Goal: Transaction & Acquisition: Purchase product/service

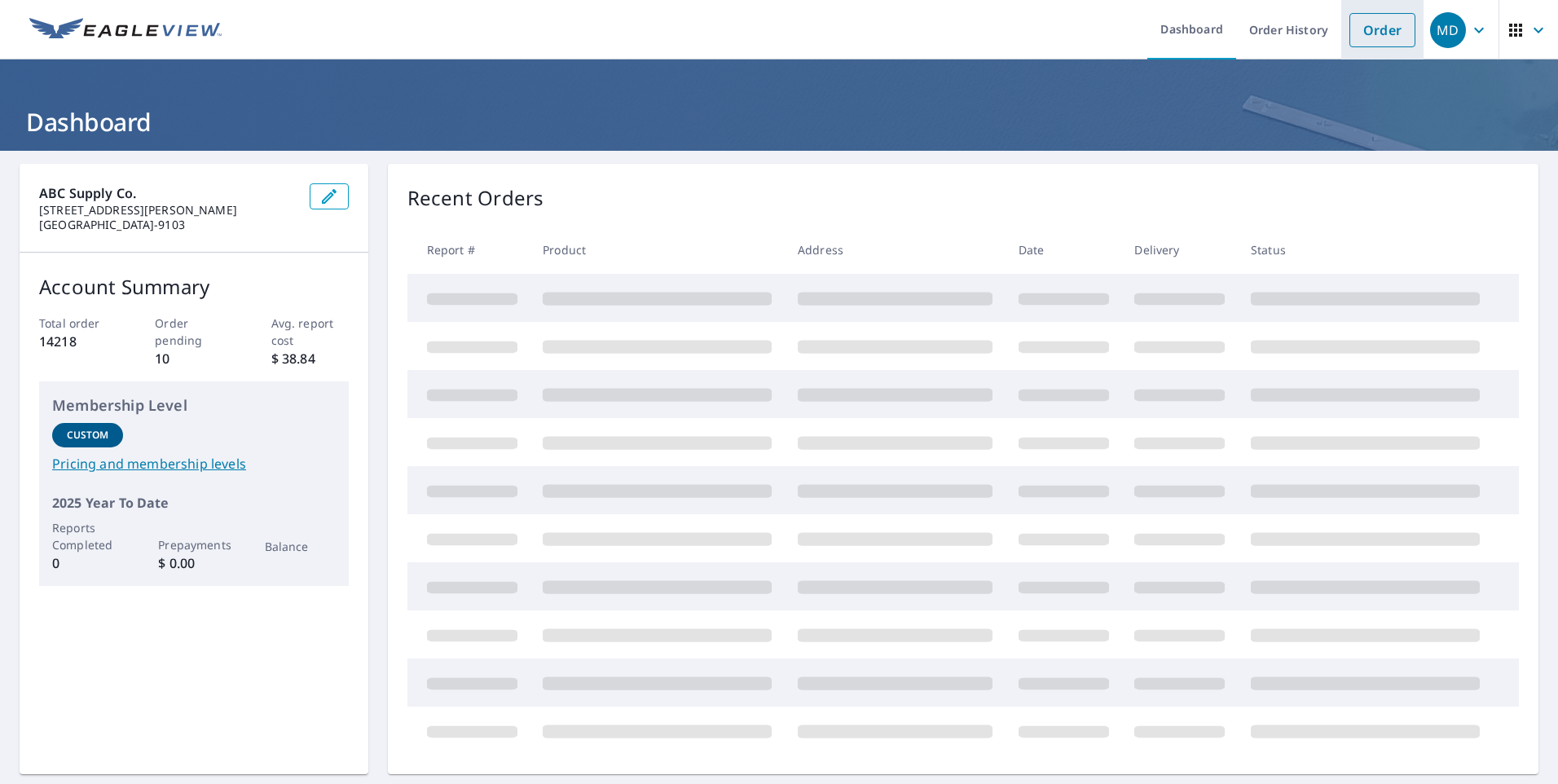
click at [1373, 39] on link "Order" at bounding box center [1381, 30] width 66 height 34
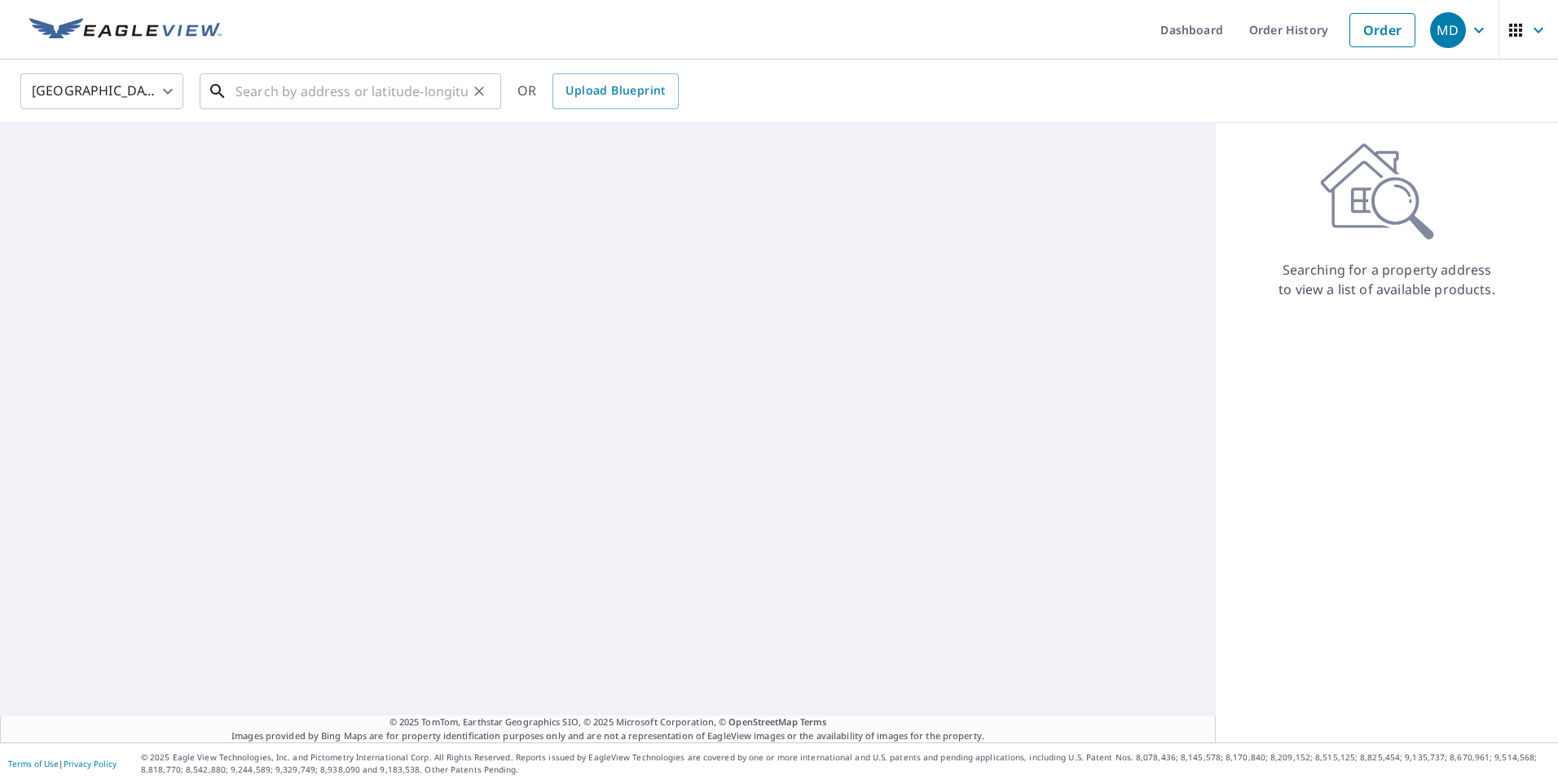
click at [421, 90] on input "text" at bounding box center [351, 91] width 233 height 45
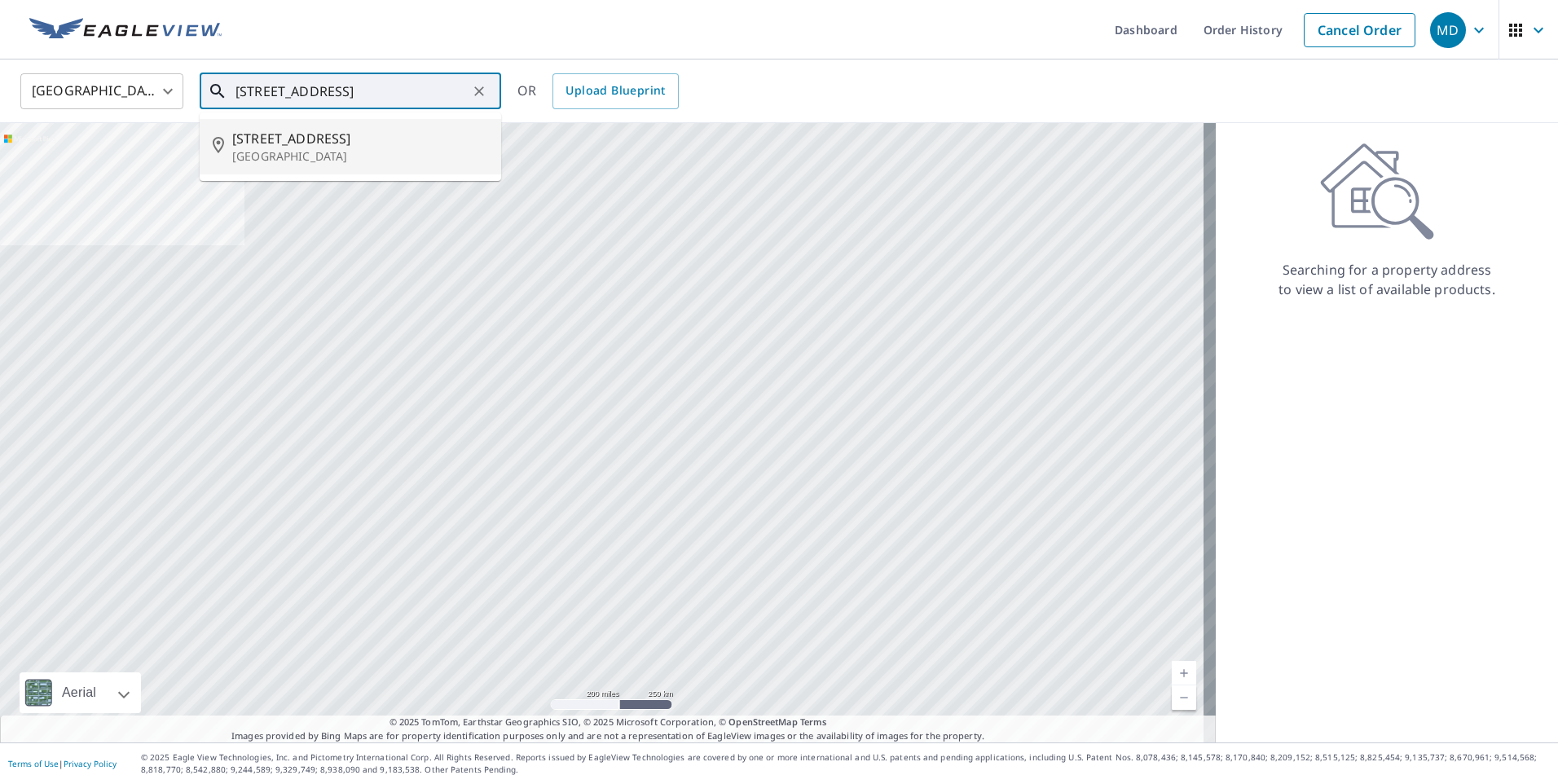
click at [372, 149] on p "[GEOGRAPHIC_DATA]" at bounding box center [360, 156] width 256 height 17
type input "[STREET_ADDRESS]"
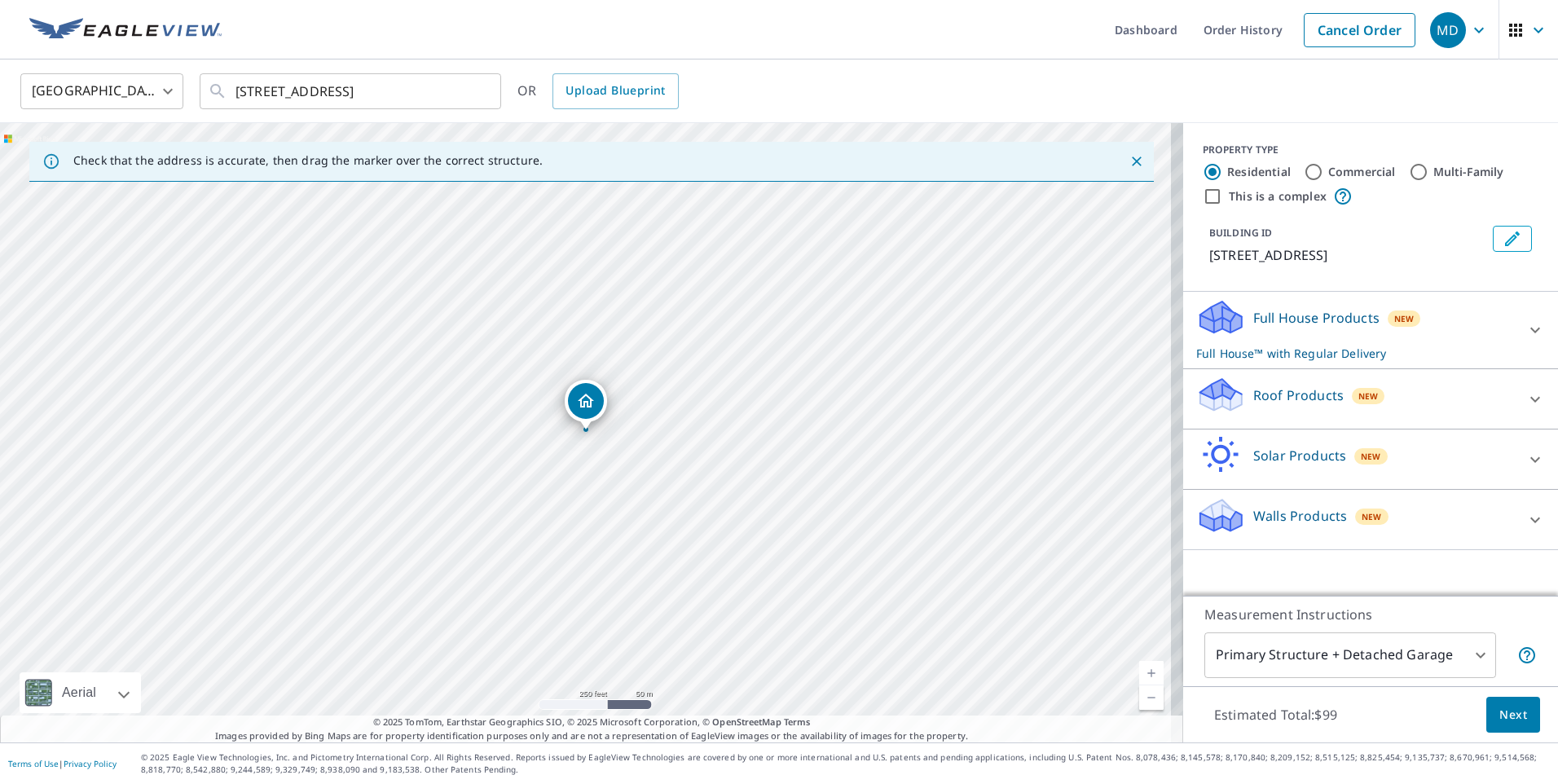
click at [1278, 329] on div "Full House Products New Full House™ with Regular Delivery" at bounding box center [1355, 330] width 319 height 64
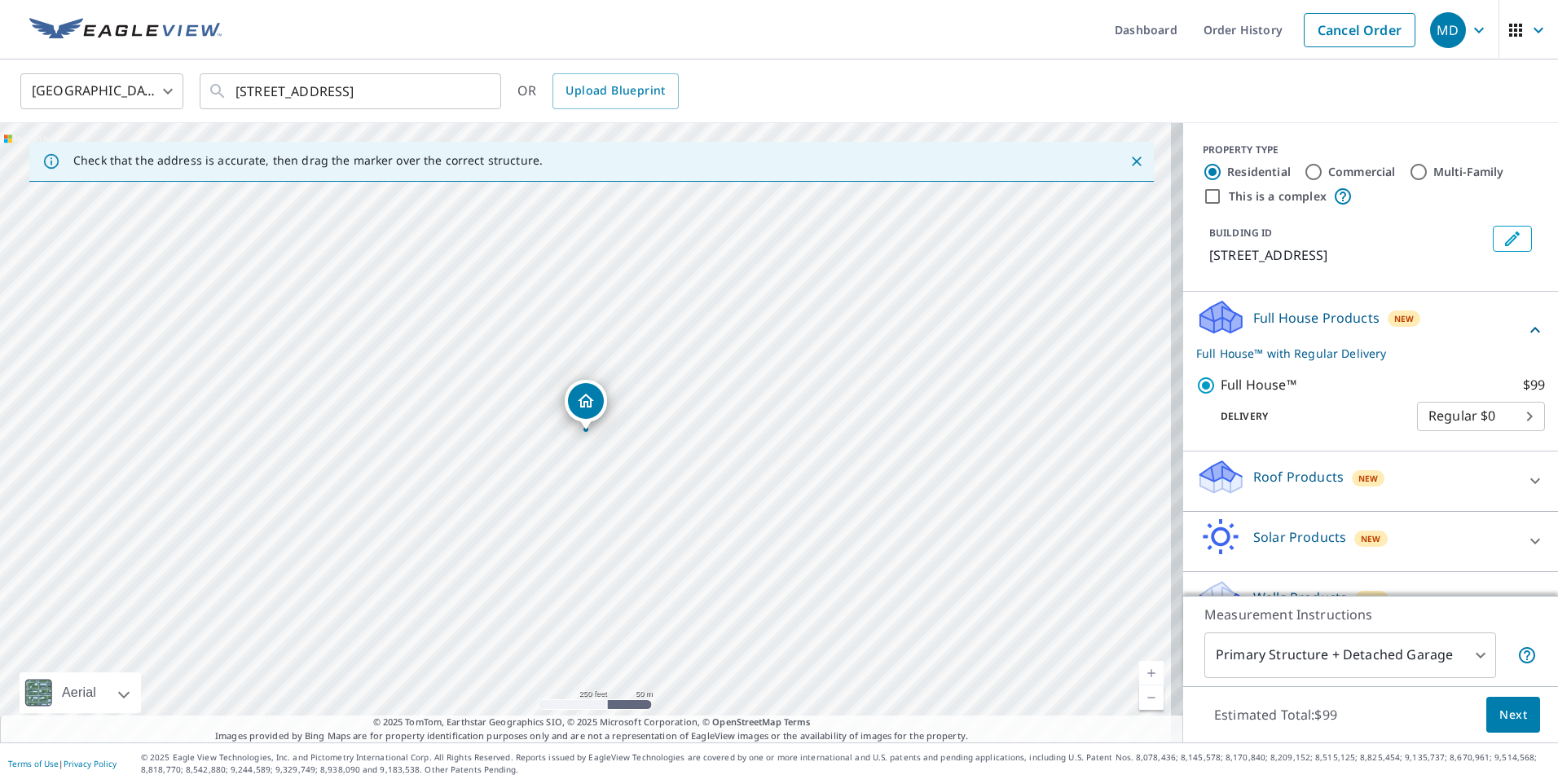
click at [1253, 478] on p "Roof Products" at bounding box center [1297, 476] width 90 height 19
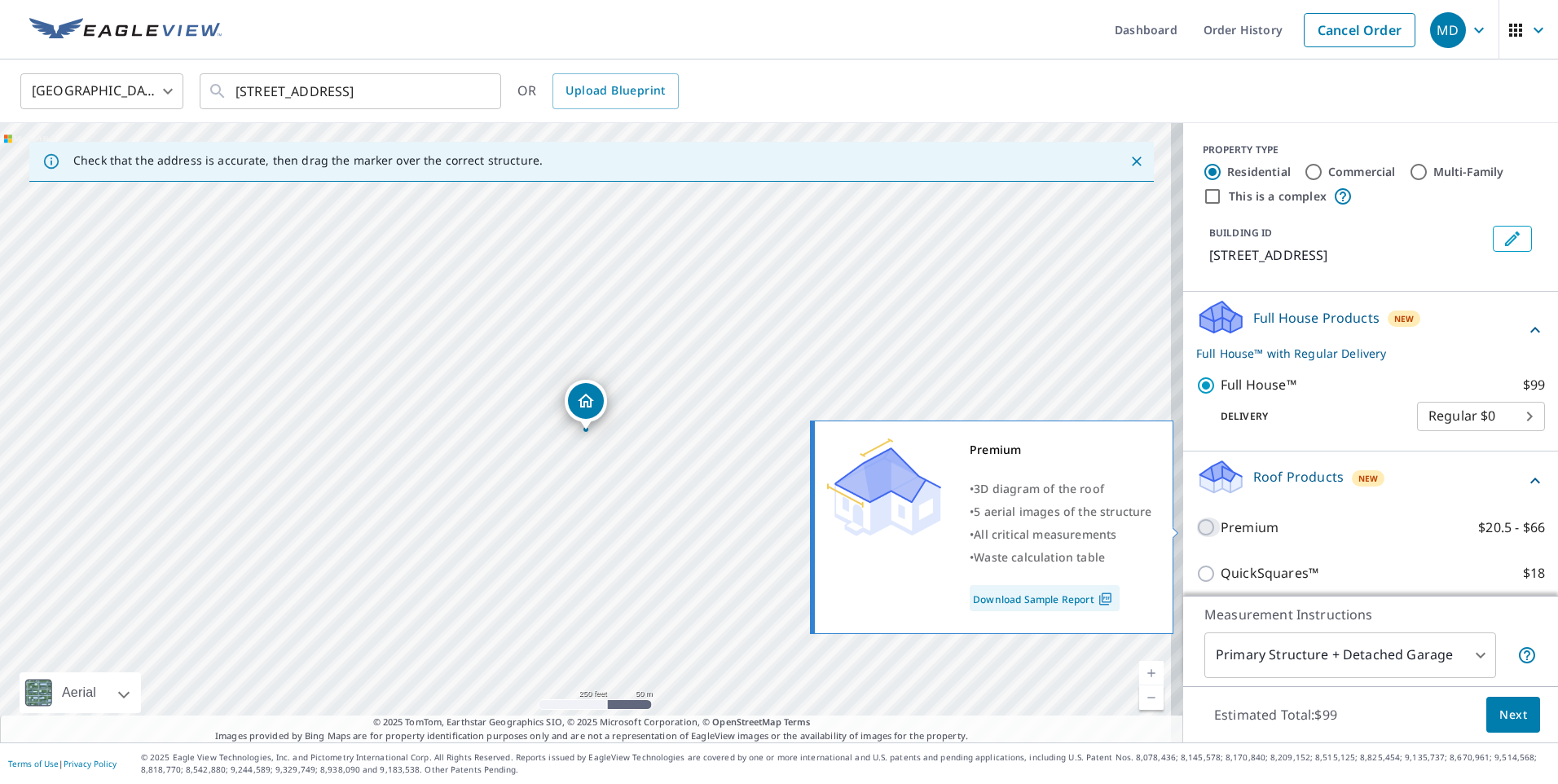
click at [1196, 529] on input "Premium $20.5 - $66" at bounding box center [1208, 527] width 24 height 19
checkbox input "true"
checkbox input "false"
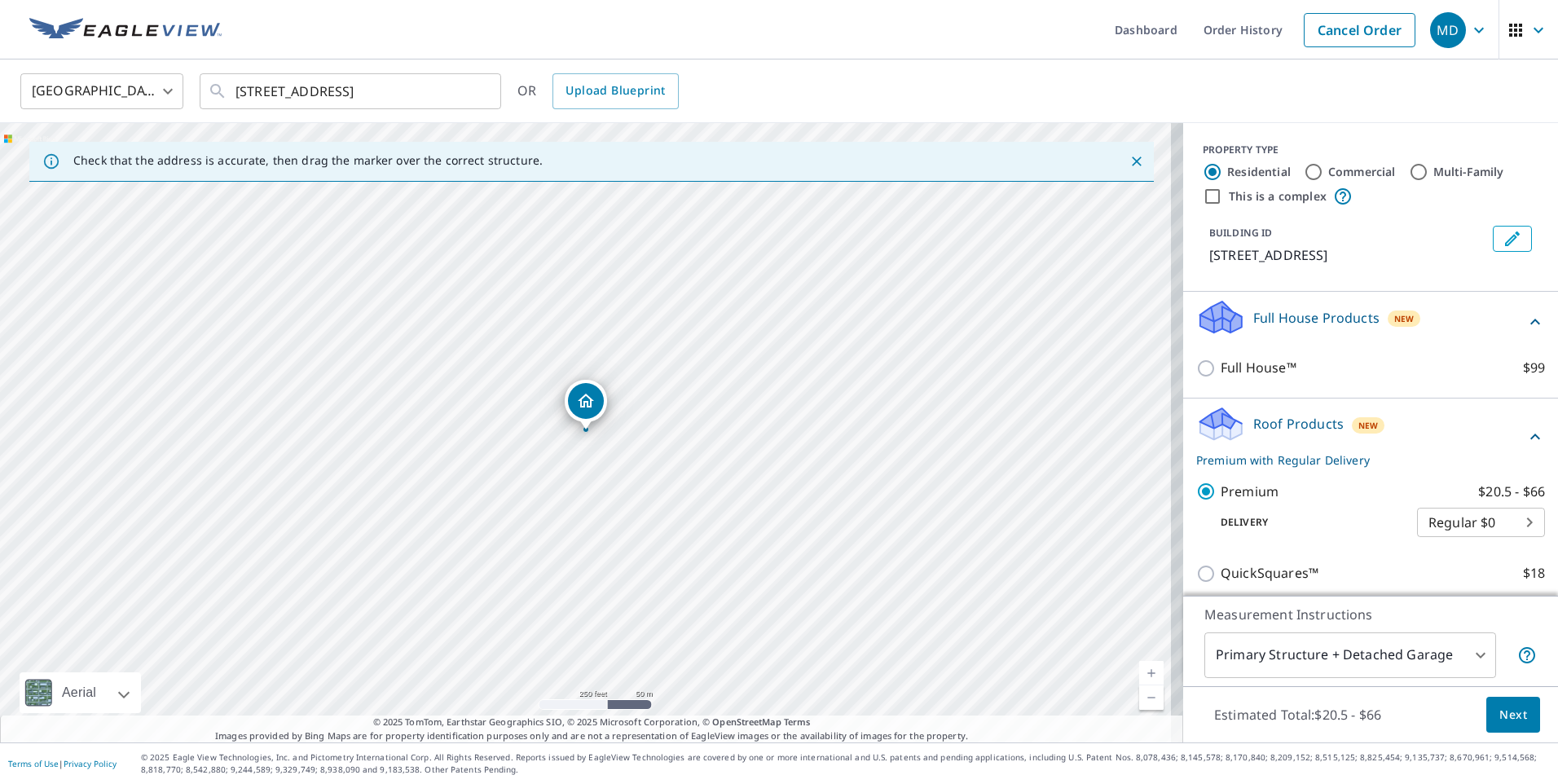
click at [1499, 713] on span "Next" at bounding box center [1513, 714] width 28 height 20
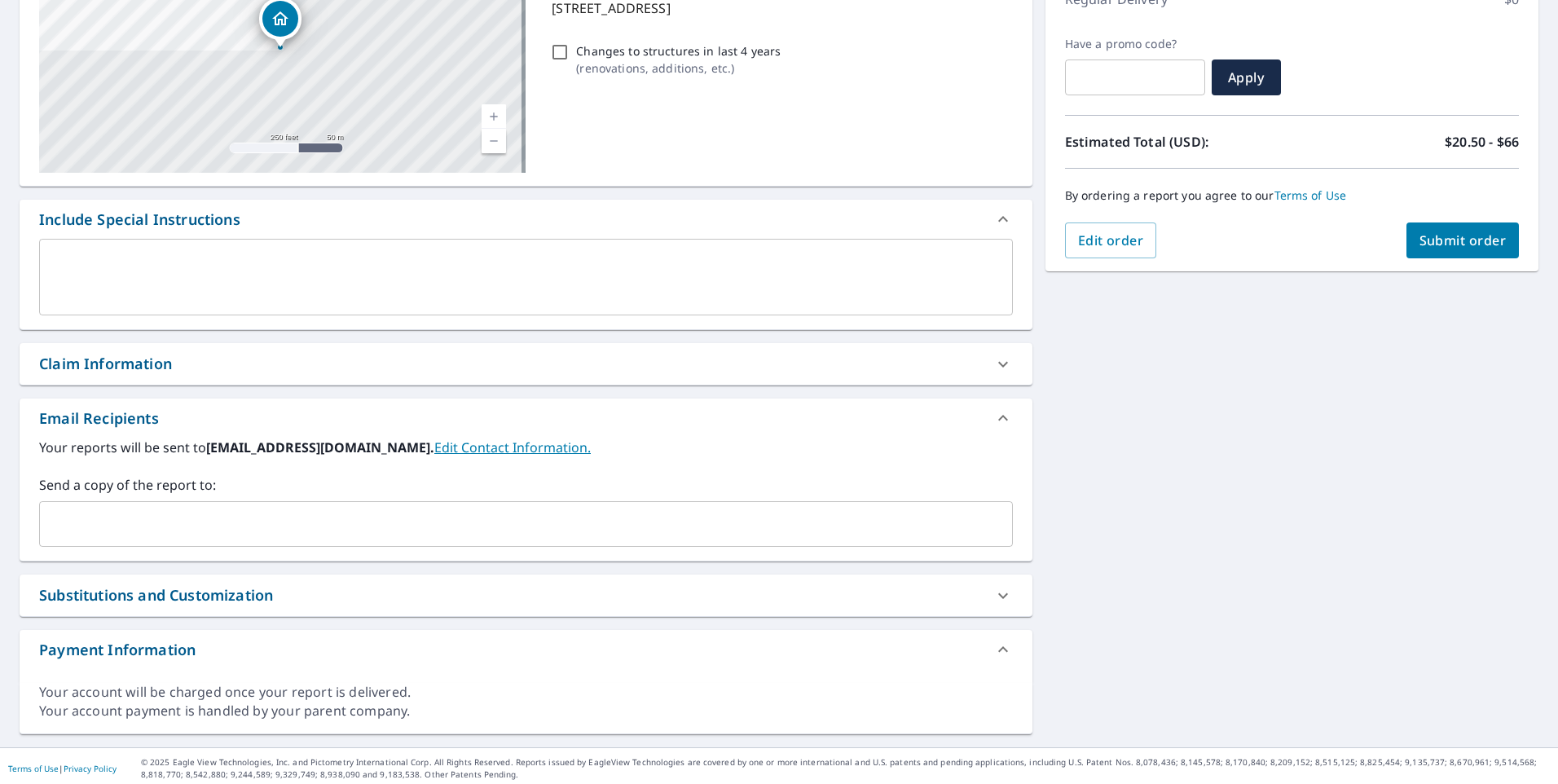
scroll to position [253, 0]
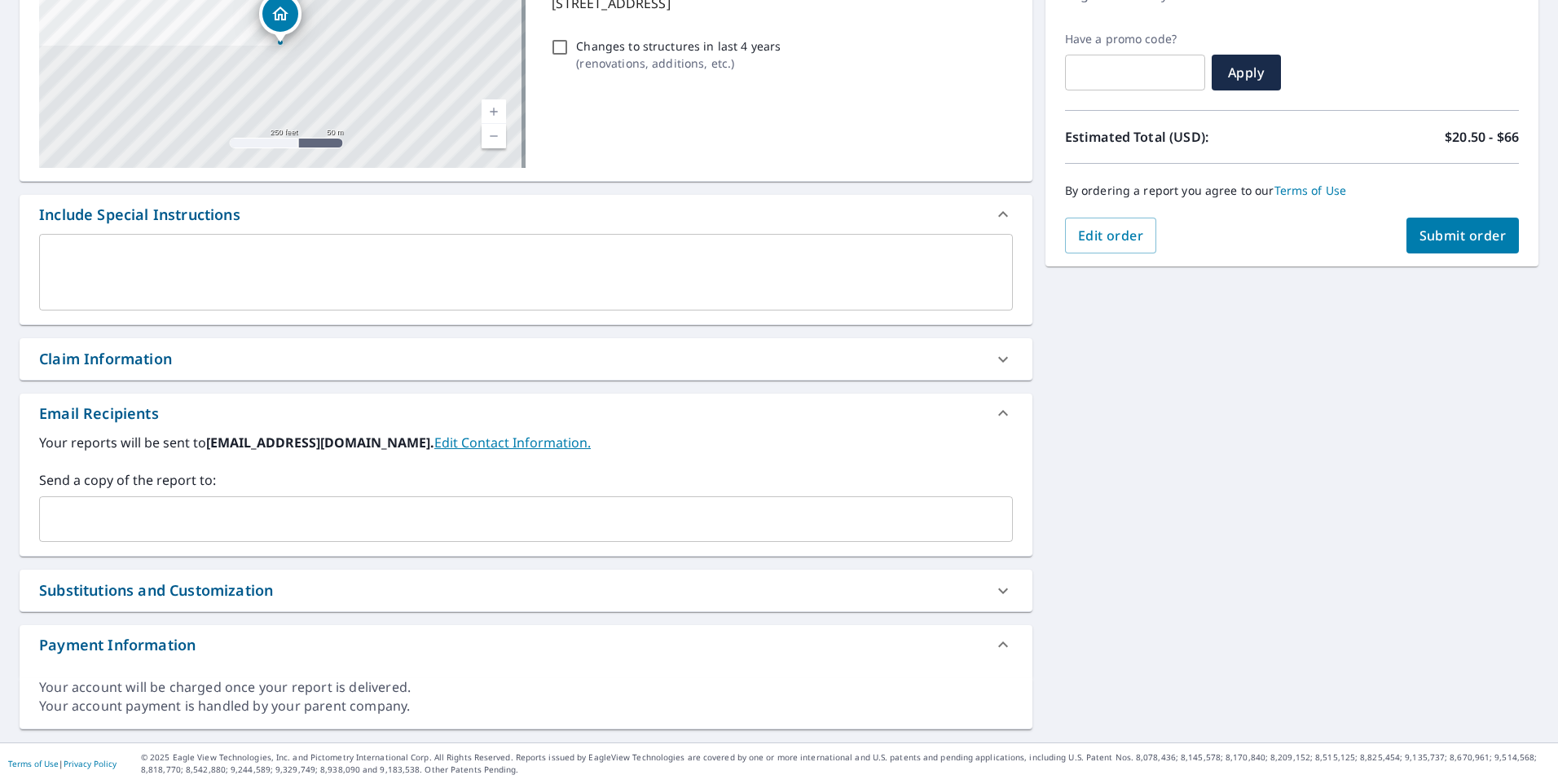
click at [140, 515] on input "text" at bounding box center [513, 518] width 935 height 31
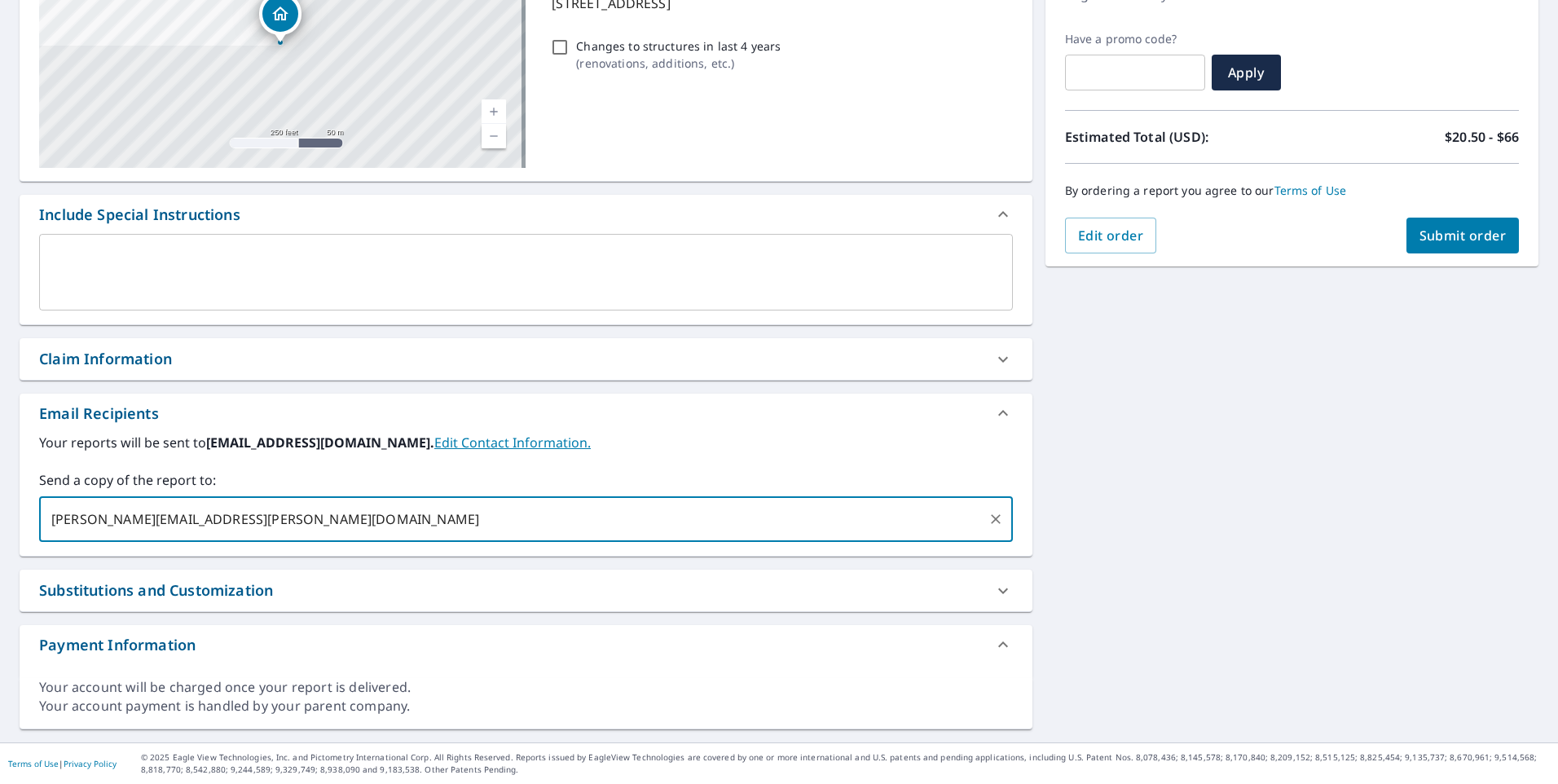
type input "[PERSON_NAME][EMAIL_ADDRESS][PERSON_NAME][DOMAIN_NAME]"
click at [124, 350] on div "Claim Information" at bounding box center [106, 358] width 133 height 22
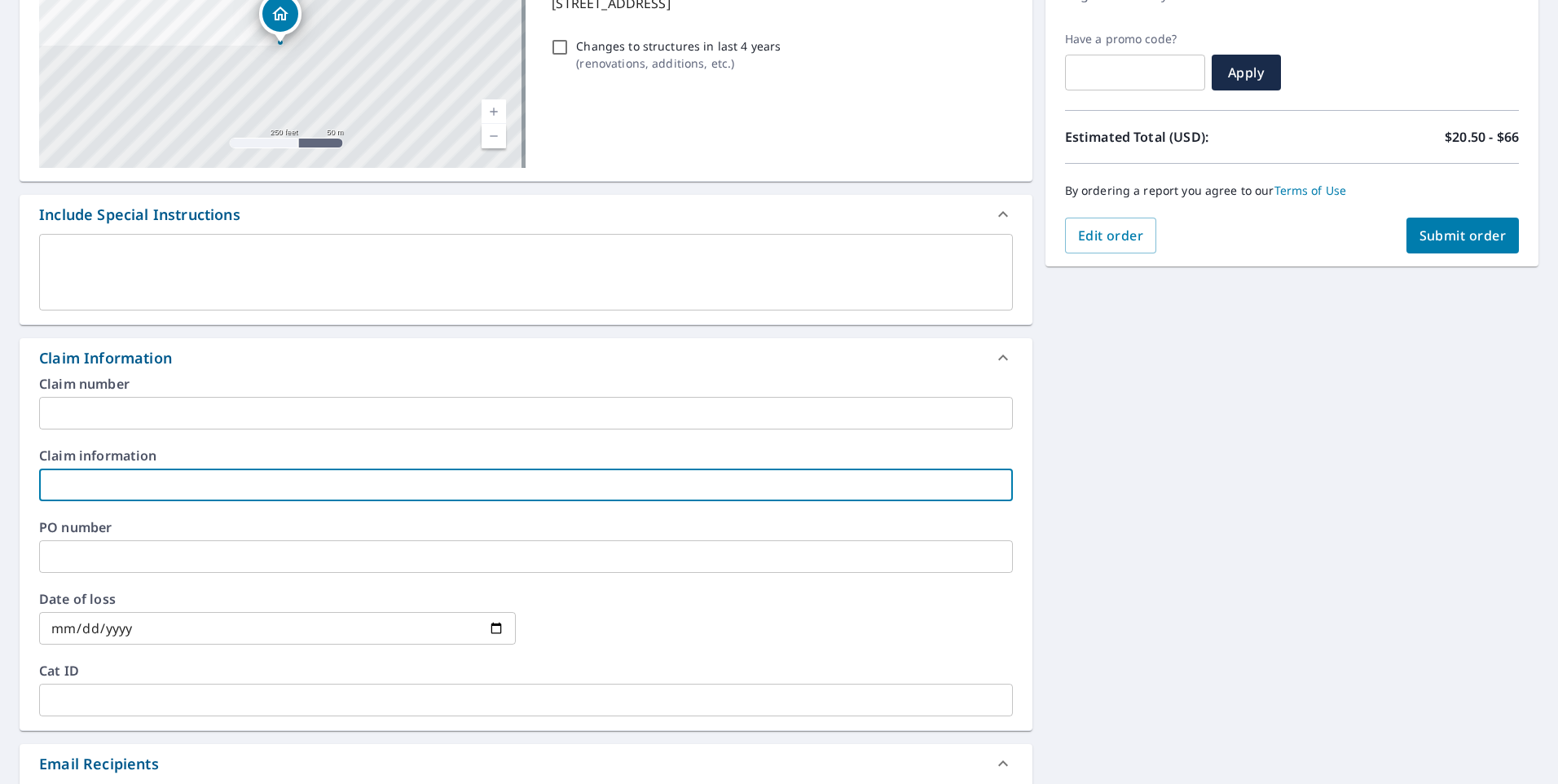
click at [137, 486] on input "text" at bounding box center [526, 484] width 974 height 32
type input "A to Z Roofing"
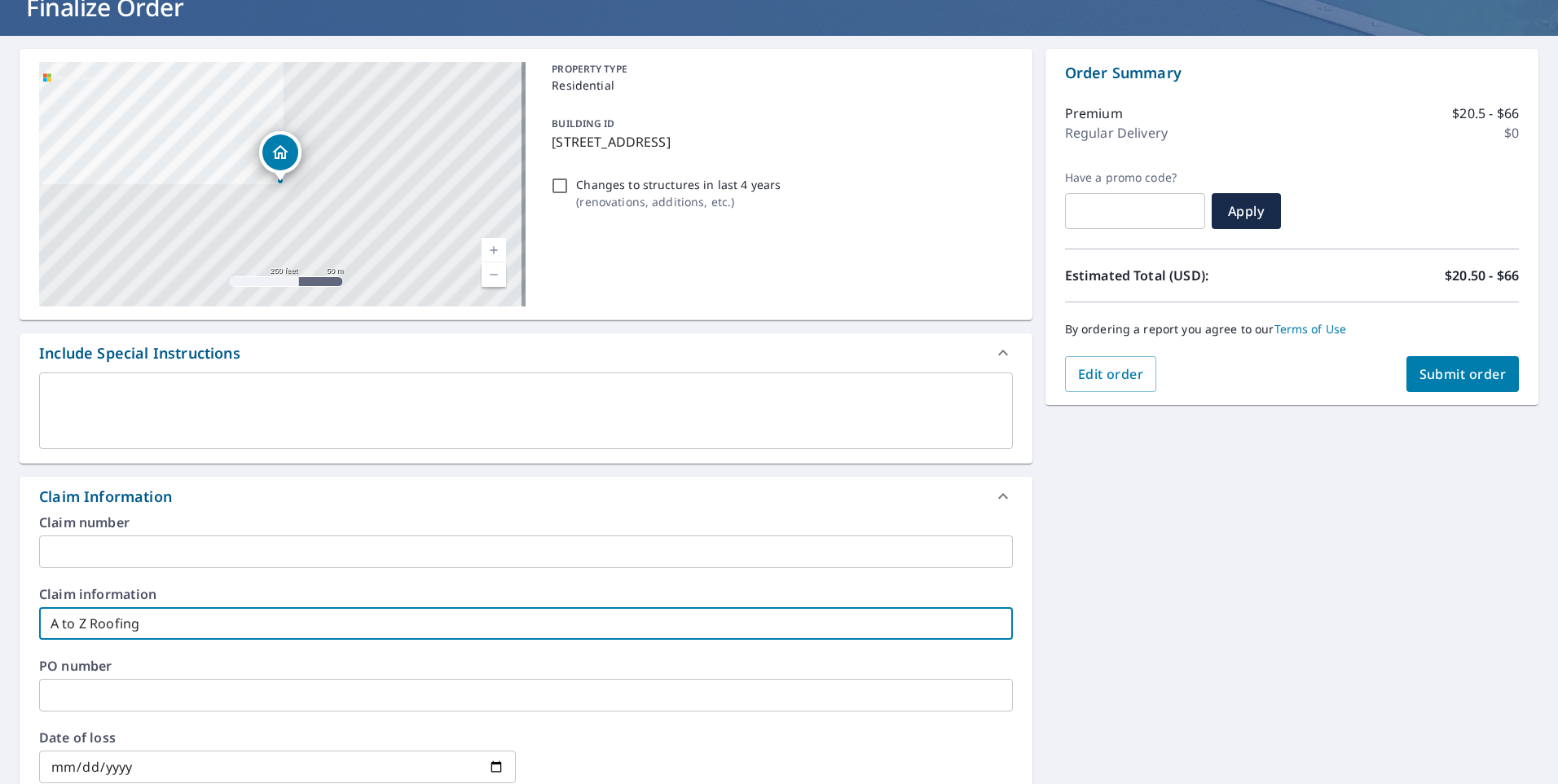
scroll to position [0, 0]
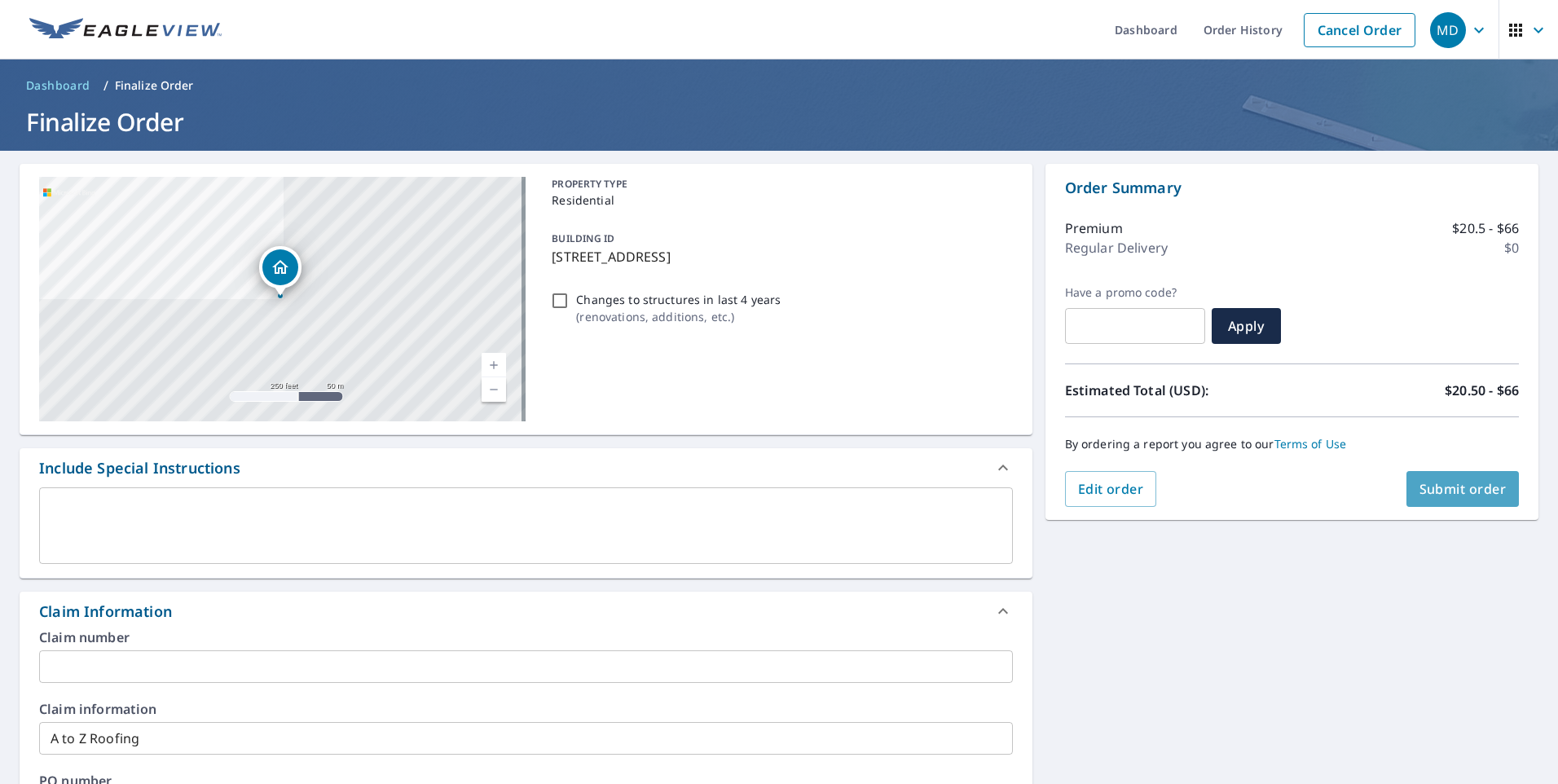
click at [1474, 485] on span "Submit order" at bounding box center [1464, 489] width 87 height 18
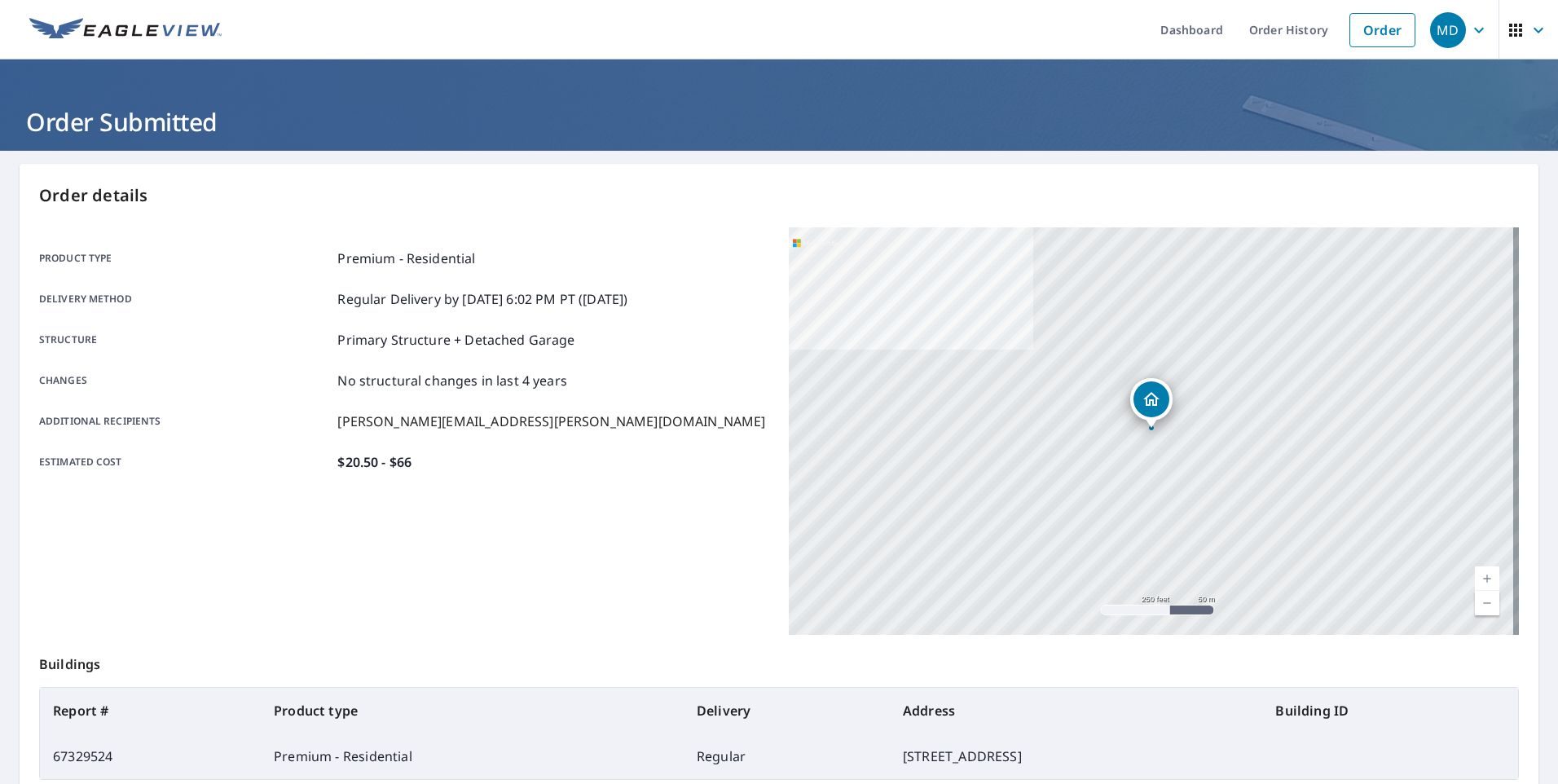
scroll to position [81, 0]
